Goal: Transaction & Acquisition: Obtain resource

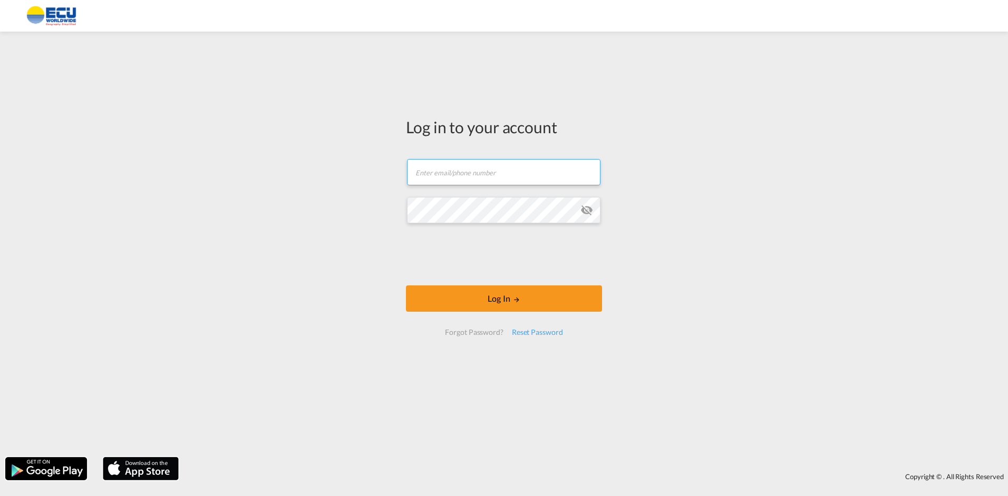
type input "[PERSON_NAME][EMAIL_ADDRESS][DOMAIN_NAME]"
click at [462, 276] on div at bounding box center [504, 256] width 160 height 44
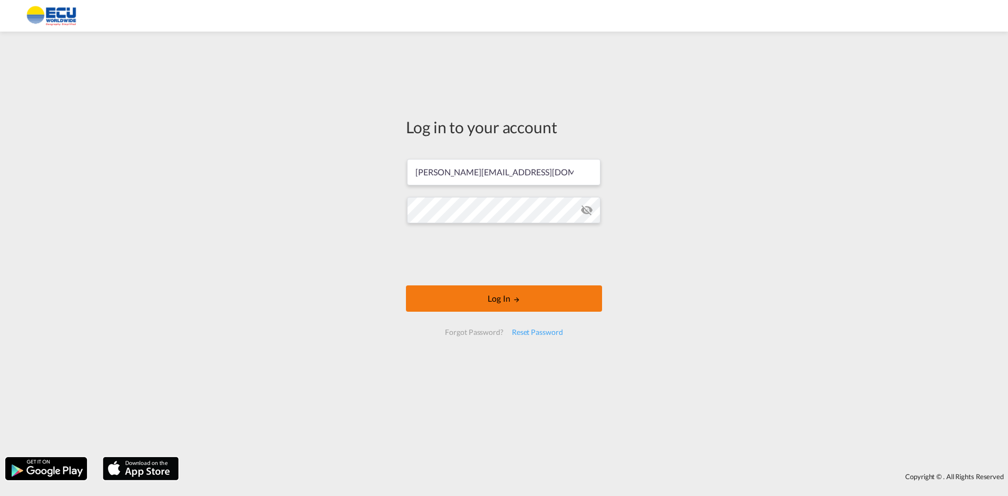
click at [535, 303] on button "Log In" at bounding box center [504, 299] width 196 height 26
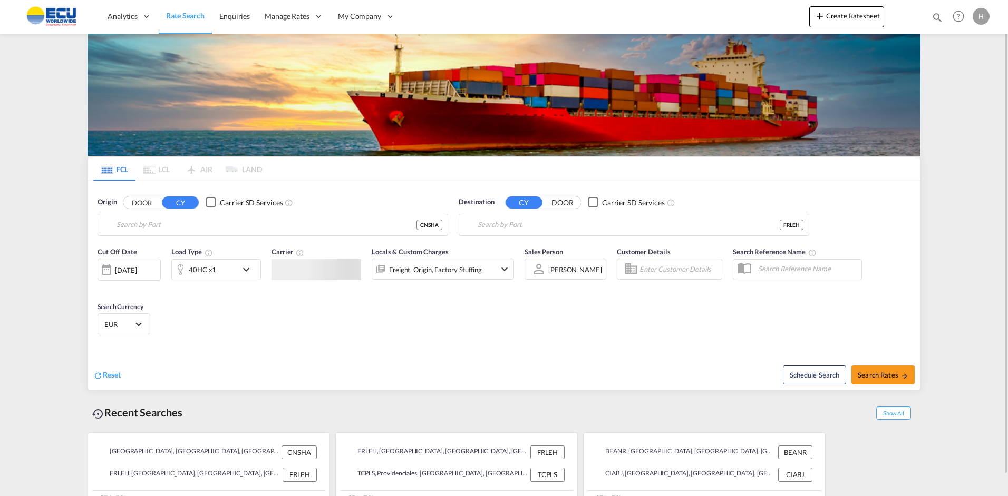
type input "[GEOGRAPHIC_DATA], [GEOGRAPHIC_DATA]"
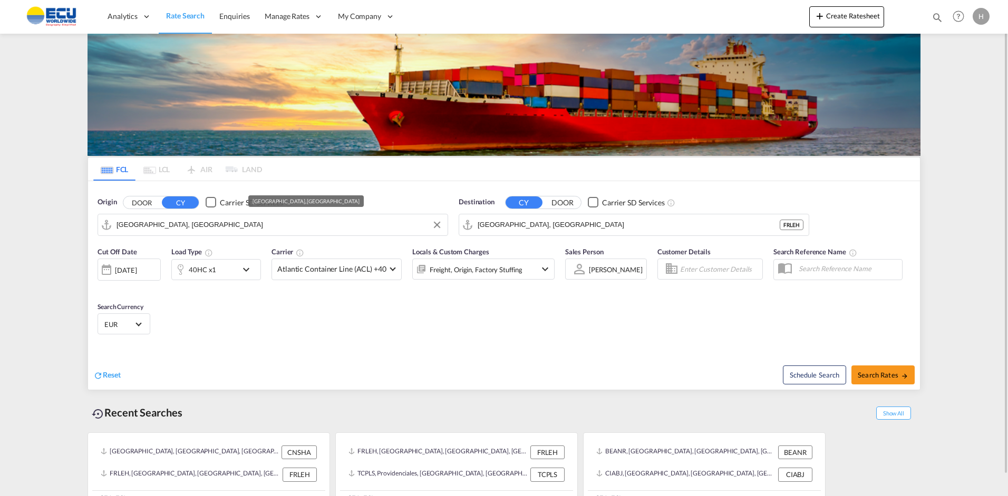
click at [252, 231] on input "[GEOGRAPHIC_DATA], [GEOGRAPHIC_DATA]" at bounding box center [279, 225] width 326 height 16
type input "f"
click at [164, 248] on div "Le Havre [GEOGRAPHIC_DATA] FRLEH" at bounding box center [203, 254] width 211 height 32
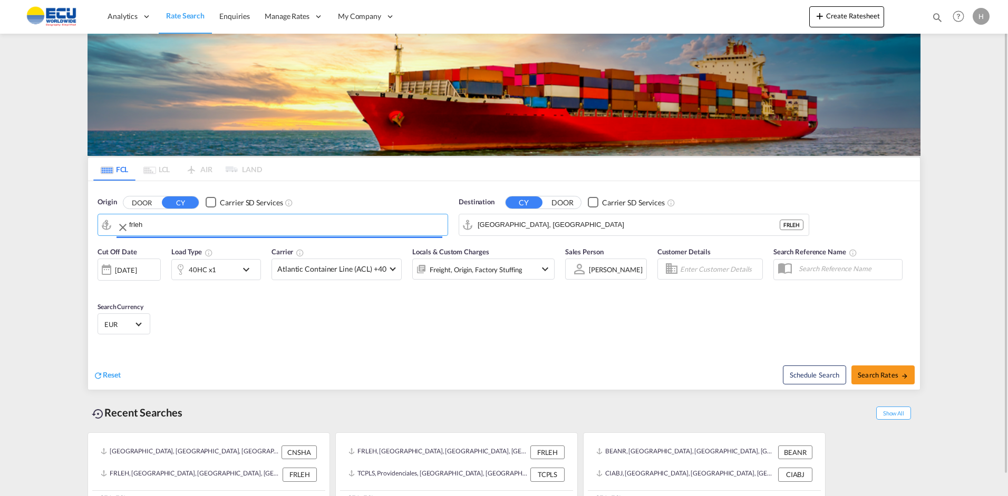
type input "[GEOGRAPHIC_DATA], [GEOGRAPHIC_DATA]"
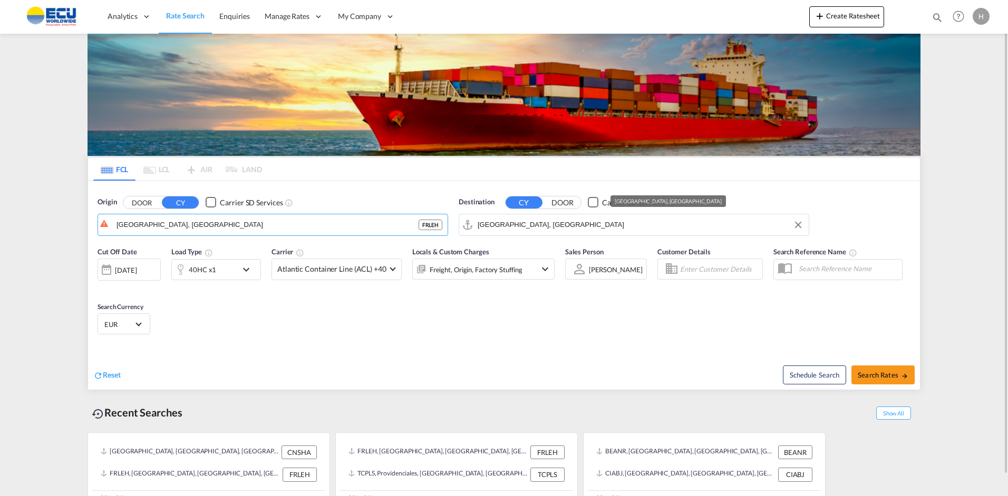
click at [557, 228] on input "[GEOGRAPHIC_DATA], [GEOGRAPHIC_DATA]" at bounding box center [641, 225] width 326 height 16
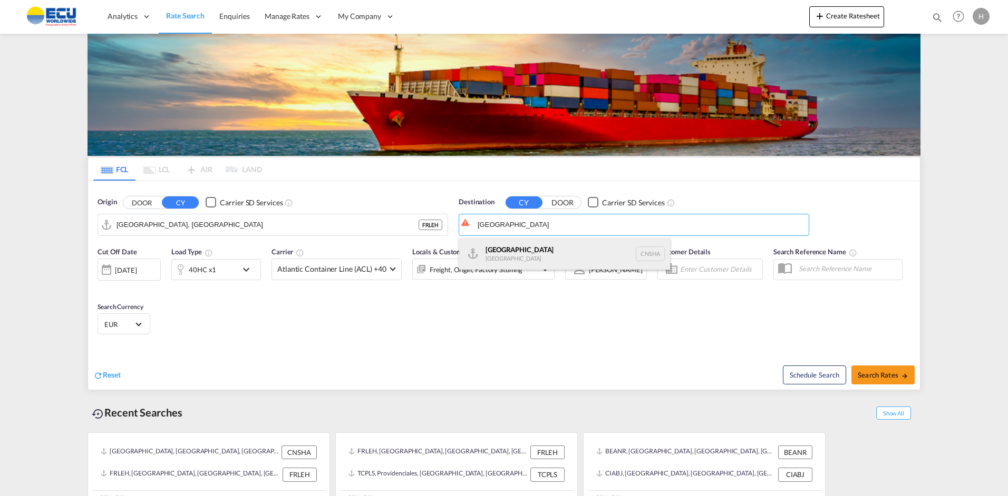
click at [502, 246] on div "Shanghai [GEOGRAPHIC_DATA] [GEOGRAPHIC_DATA]" at bounding box center [564, 254] width 211 height 32
type input "[GEOGRAPHIC_DATA], [GEOGRAPHIC_DATA]"
click at [390, 313] on div "Cut Off Date [DATE] [DATE] Load Type 40HC x1 Carrier Atlantic Container Line (A…" at bounding box center [504, 292] width 832 height 103
click at [319, 269] on span "Atlantic Container Line (ACL) +40" at bounding box center [331, 269] width 109 height 11
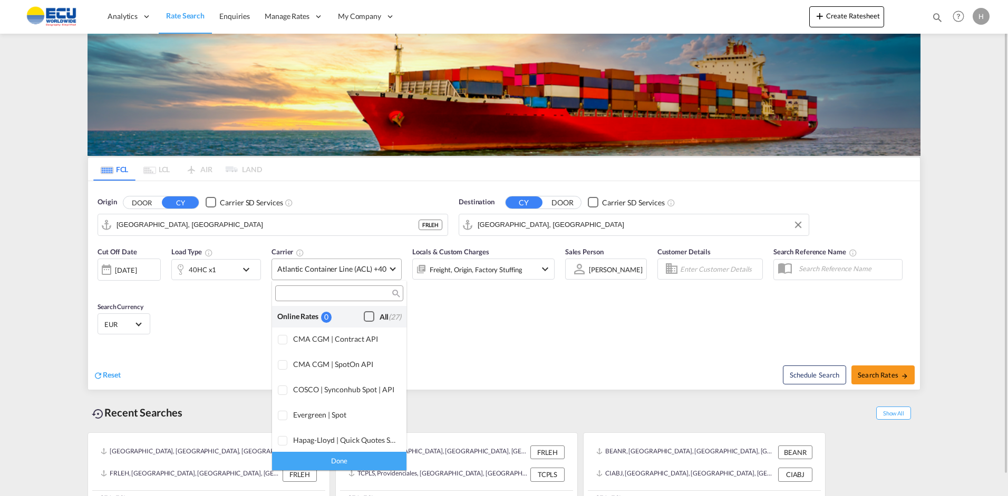
click at [364, 317] on div "Checkbox No Ink" at bounding box center [369, 316] width 11 height 11
click at [361, 459] on div "Done" at bounding box center [339, 461] width 134 height 18
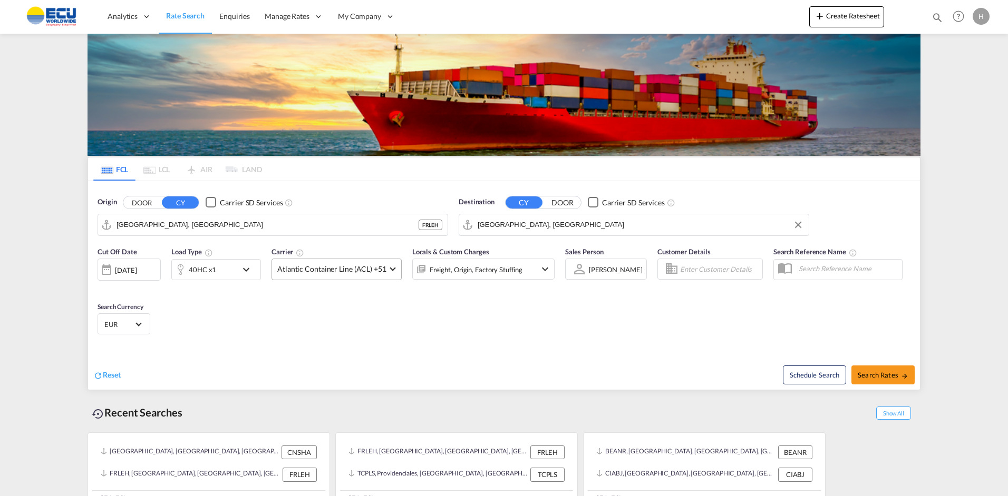
drag, startPoint x: 472, startPoint y: 336, endPoint x: 470, endPoint y: 318, distance: 18.0
click at [472, 335] on div "Cut Off Date [DATE] [DATE] Load Type 40HC x1 Carrier Atlantic Container Line (A…" at bounding box center [504, 292] width 832 height 103
click at [468, 270] on div "Freight, Origin, Factory Stuffing" at bounding box center [476, 269] width 93 height 15
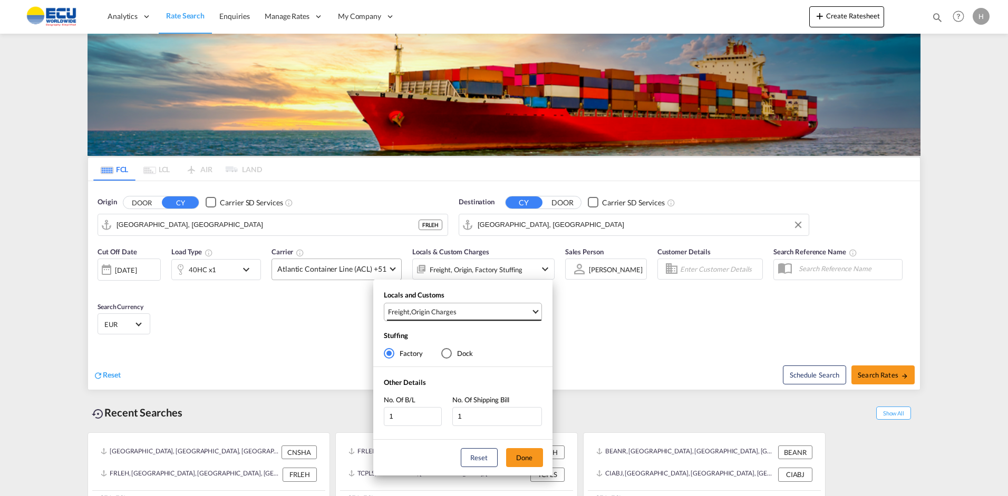
click at [478, 313] on span "Freight , Origin Charges" at bounding box center [459, 311] width 143 height 9
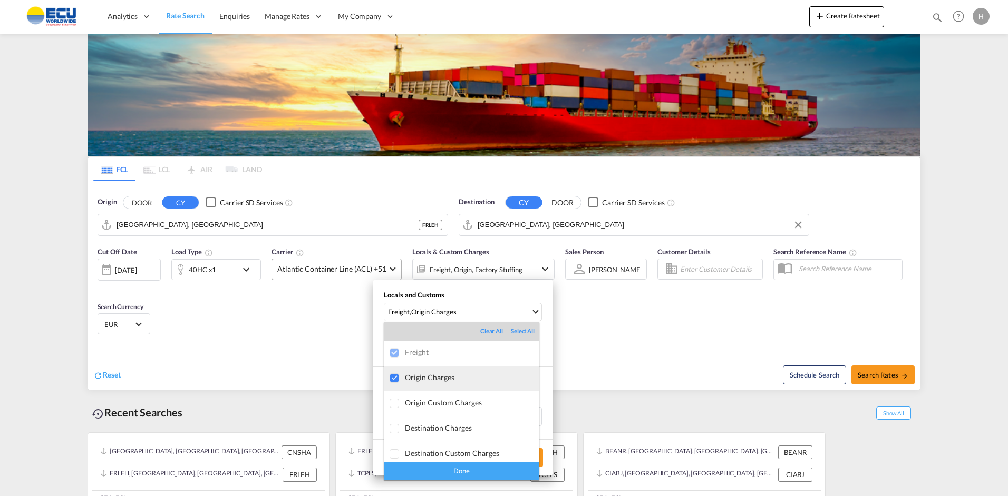
click at [430, 378] on div "Origin Charges" at bounding box center [472, 377] width 134 height 9
click at [437, 377] on div "Origin Charges" at bounding box center [472, 377] width 134 height 9
click at [476, 469] on div "Done" at bounding box center [461, 471] width 155 height 18
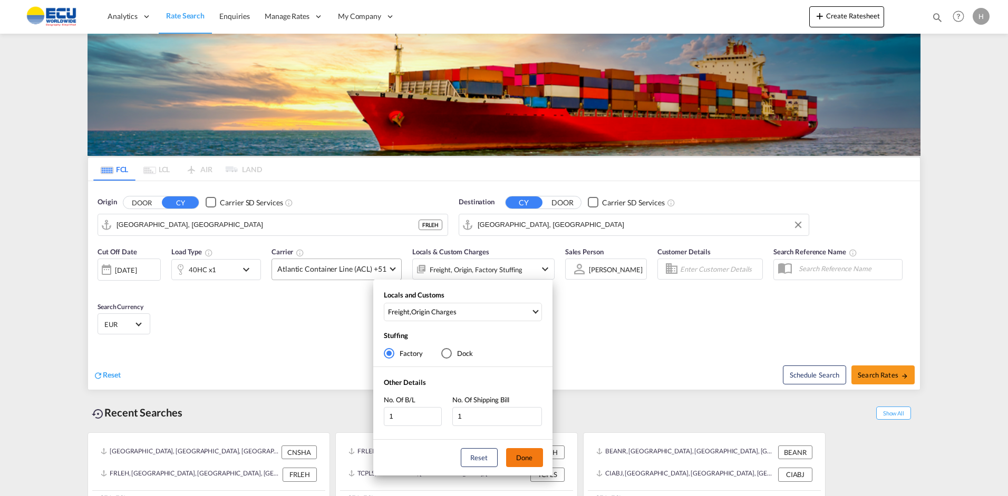
click at [521, 457] on button "Done" at bounding box center [524, 458] width 37 height 19
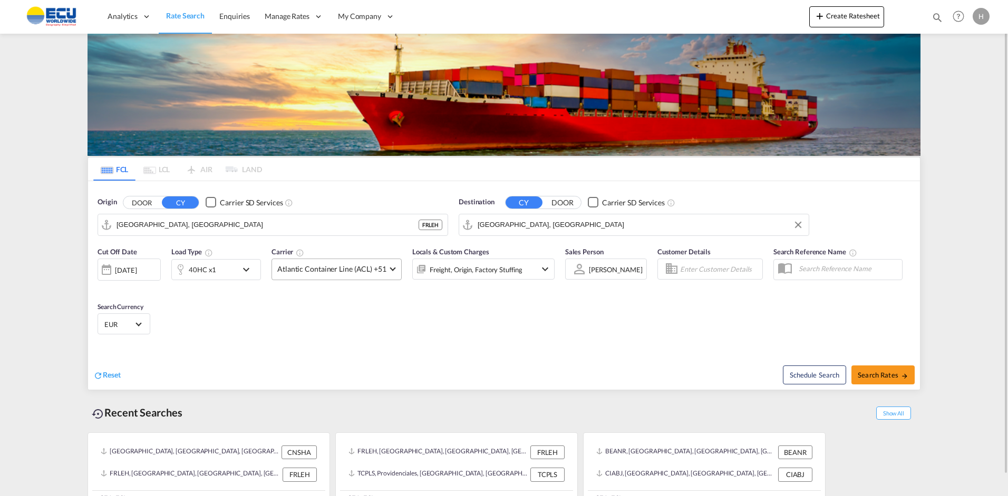
click at [550, 346] on div "Reset Schedule Search Search Rates" at bounding box center [504, 367] width 832 height 46
click at [450, 271] on div "Freight, Origin, Factory Stuffing" at bounding box center [476, 269] width 93 height 15
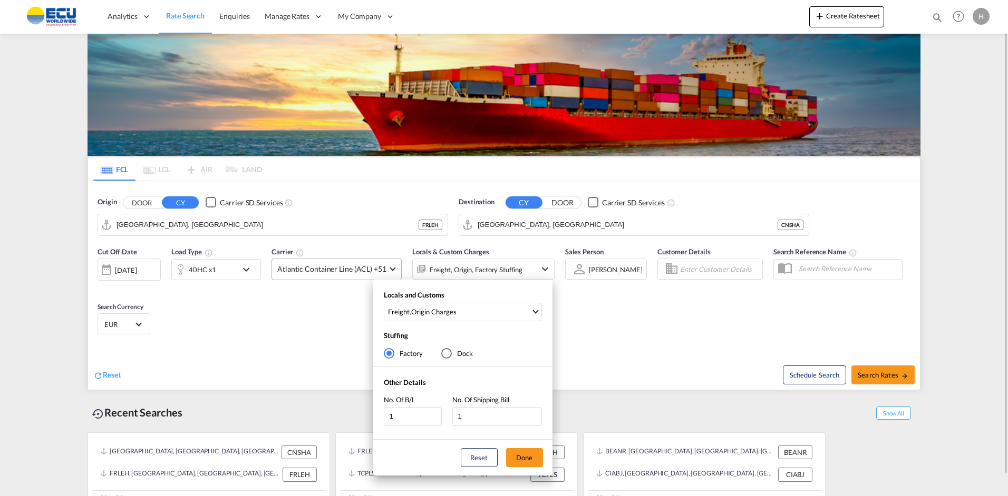
drag, startPoint x: 450, startPoint y: 271, endPoint x: 651, endPoint y: 314, distance: 205.8
click at [638, 312] on div "Locals and Customs Freight , Origin Charges Clear All Select All Freight Origin…" at bounding box center [504, 248] width 1008 height 496
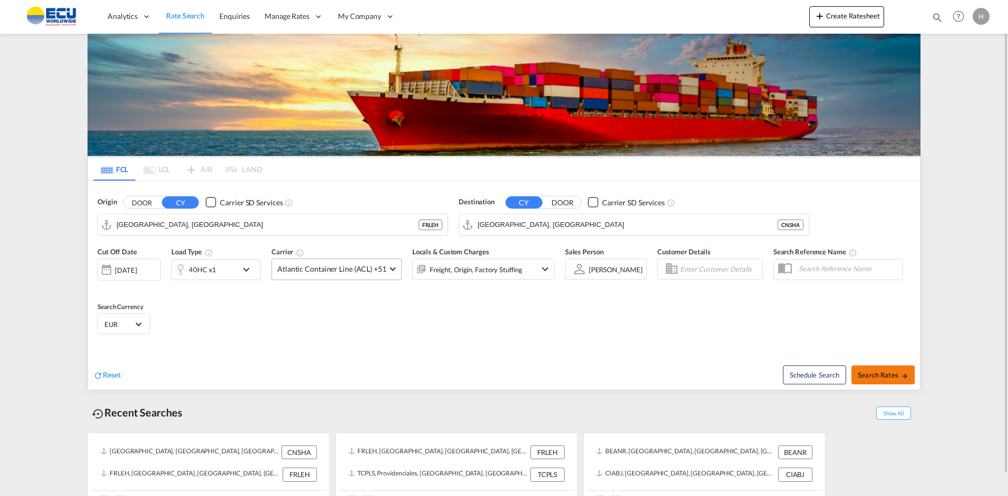
click at [883, 380] on button "Search Rates" at bounding box center [882, 375] width 63 height 19
type input "FRLEH to [GEOGRAPHIC_DATA] / [DATE]"
